Goal: Task Accomplishment & Management: Manage account settings

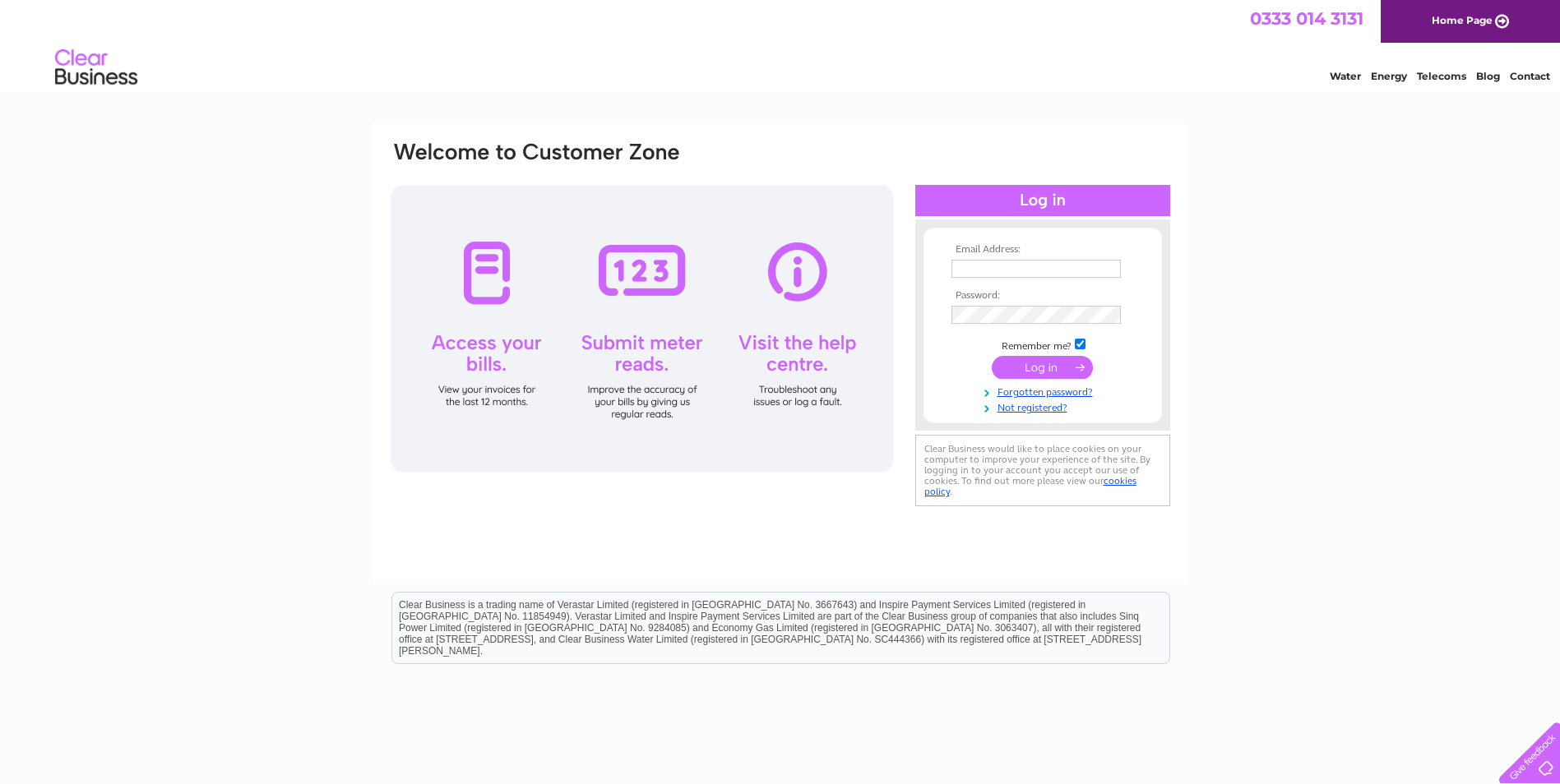
type input "nikk@hiddlestonjoiners.co.uk"
click at [1063, 365] on input "submit" at bounding box center [1042, 367] width 101 height 23
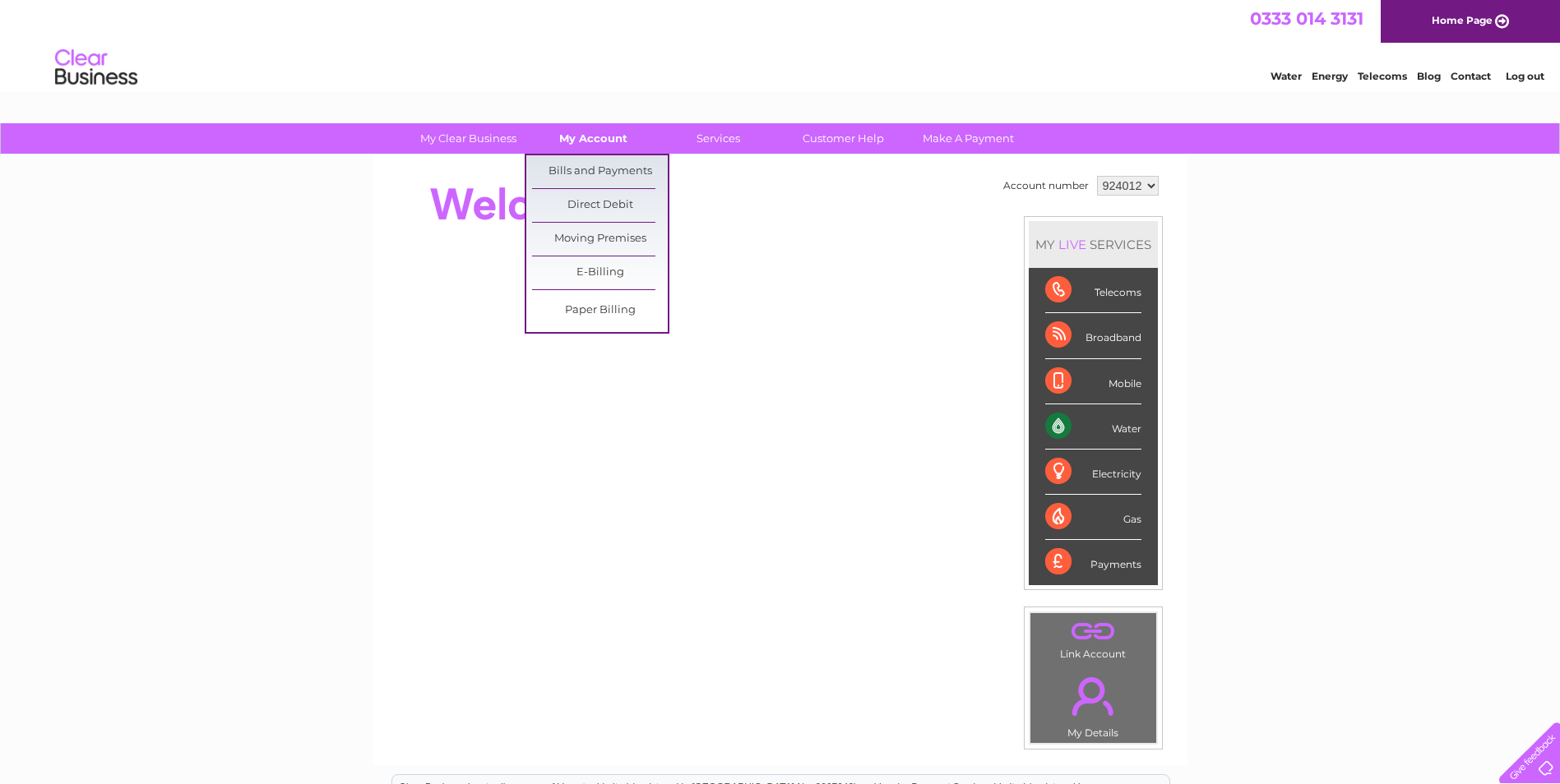
click at [600, 132] on link "My Account" at bounding box center [593, 138] width 135 height 30
click at [594, 169] on link "Bills and Payments" at bounding box center [600, 171] width 135 height 33
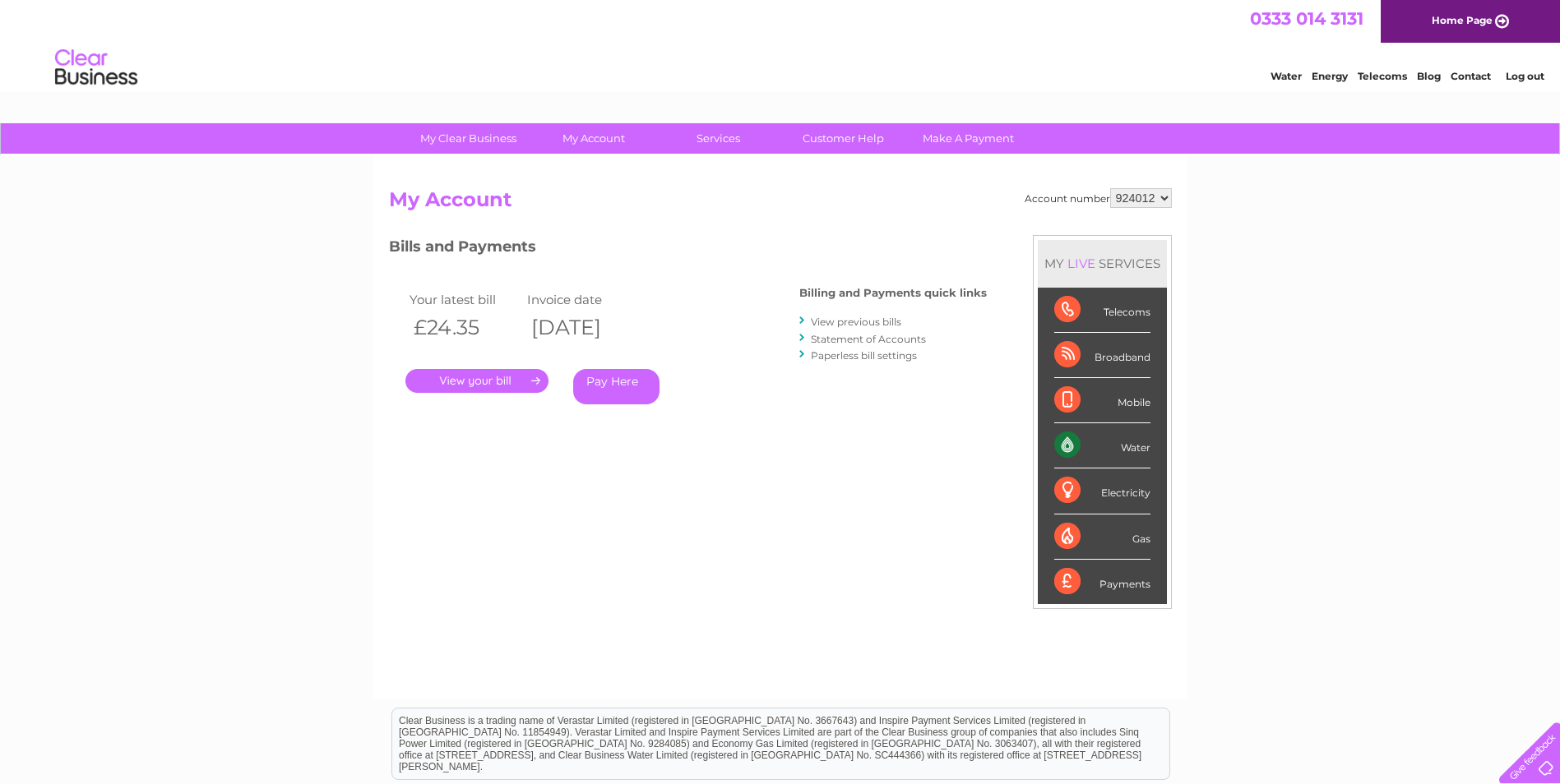
click at [475, 380] on link "." at bounding box center [477, 380] width 144 height 24
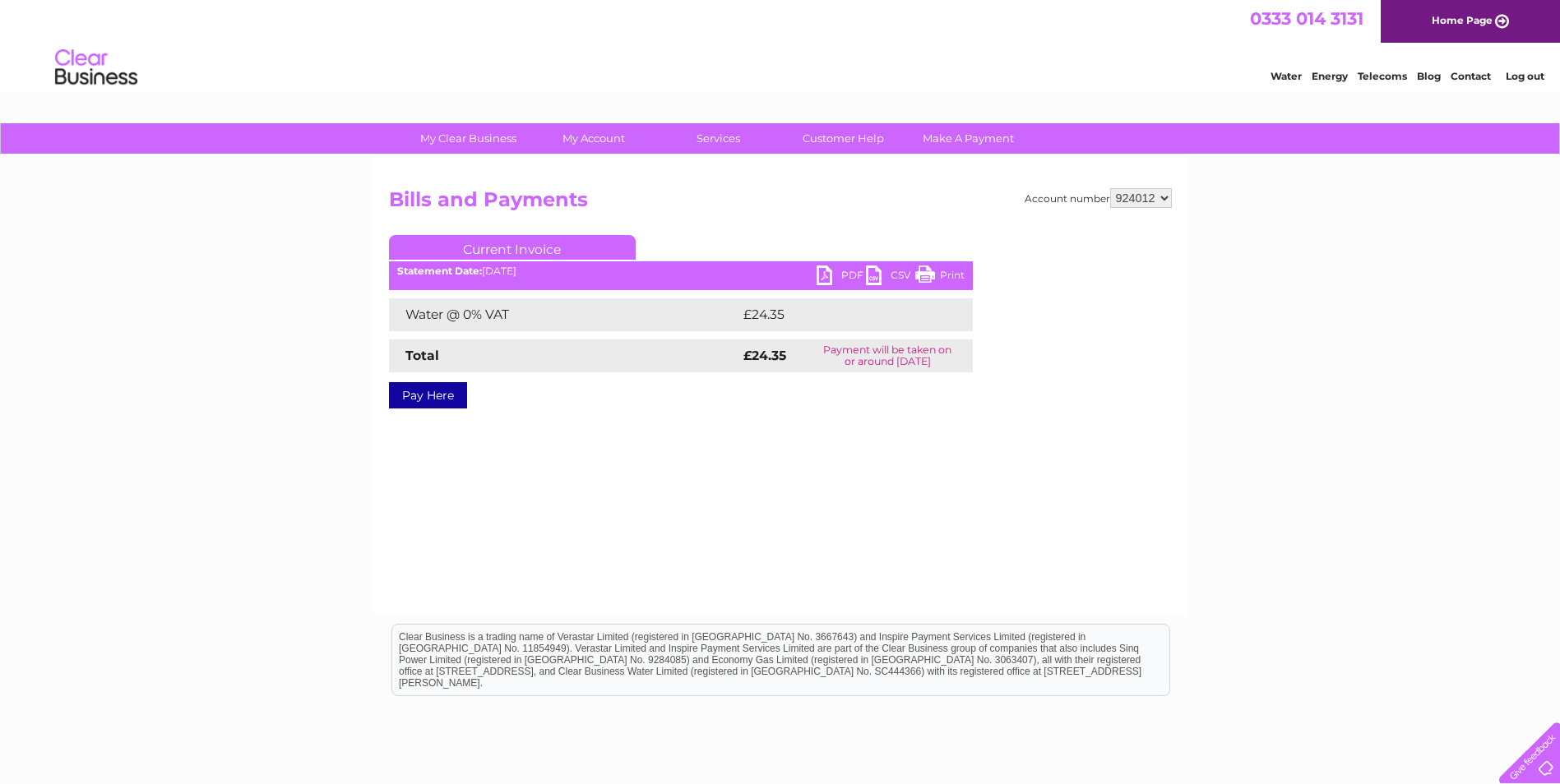
click at [833, 271] on link "PDF" at bounding box center [841, 277] width 49 height 24
click at [1530, 75] on link "Log out" at bounding box center [1524, 76] width 38 height 12
